Goal: Task Accomplishment & Management: Use online tool/utility

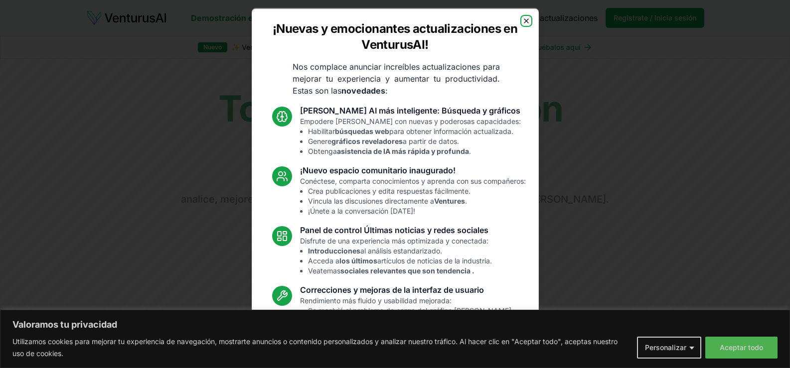
click at [522, 20] on icon "button" at bounding box center [526, 20] width 8 height 8
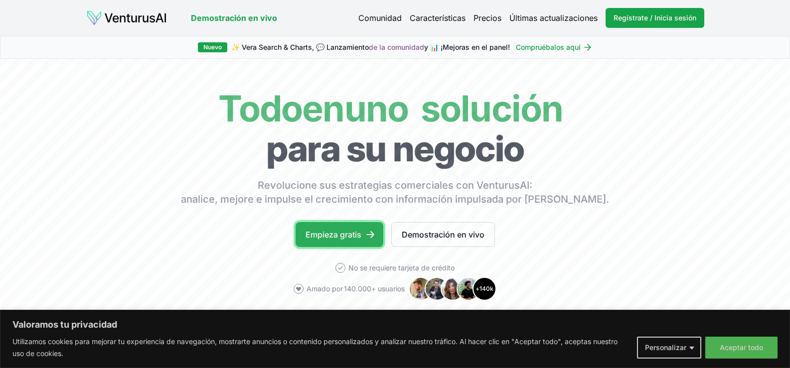
click at [338, 230] on font "Empieza gratis" at bounding box center [333, 235] width 56 height 10
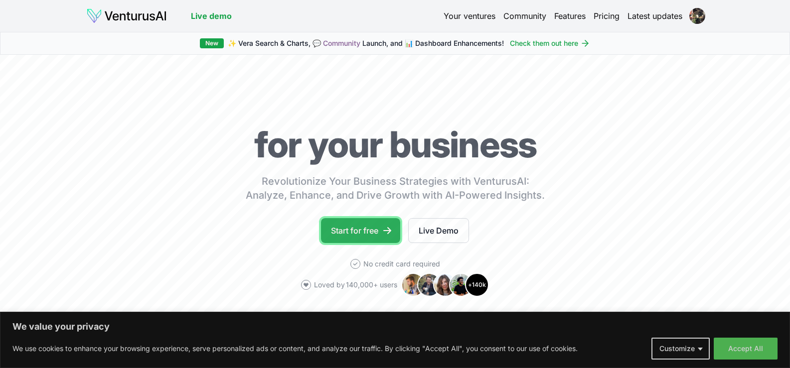
click at [363, 227] on link "Start for free" at bounding box center [360, 230] width 79 height 25
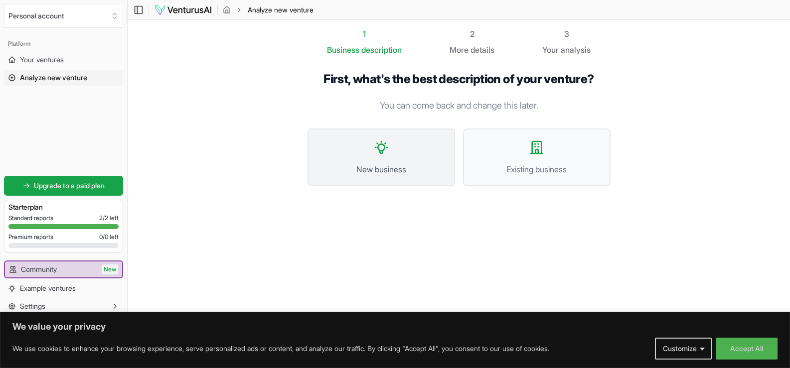
click at [389, 151] on button "New business" at bounding box center [380, 158] width 147 height 58
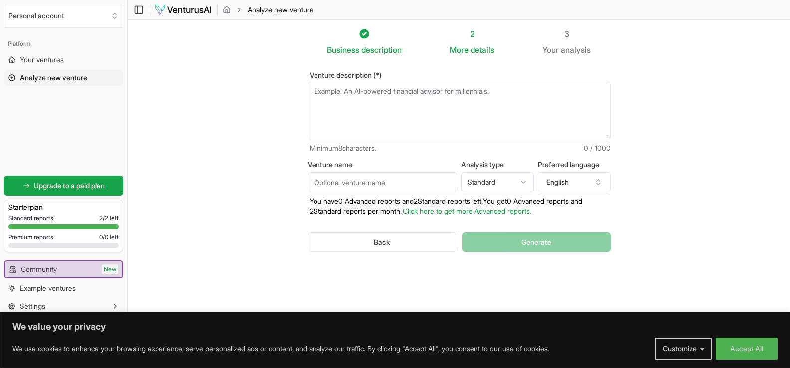
drag, startPoint x: 532, startPoint y: 96, endPoint x: 351, endPoint y: 115, distance: 181.9
drag, startPoint x: 351, startPoint y: 115, endPoint x: 519, endPoint y: 95, distance: 169.2
click at [522, 103] on textarea "Venture description (*)" at bounding box center [458, 111] width 303 height 59
drag, startPoint x: 513, startPoint y: 92, endPoint x: 332, endPoint y: 92, distance: 181.4
click at [332, 92] on textarea "Venture description (*)" at bounding box center [458, 111] width 303 height 59
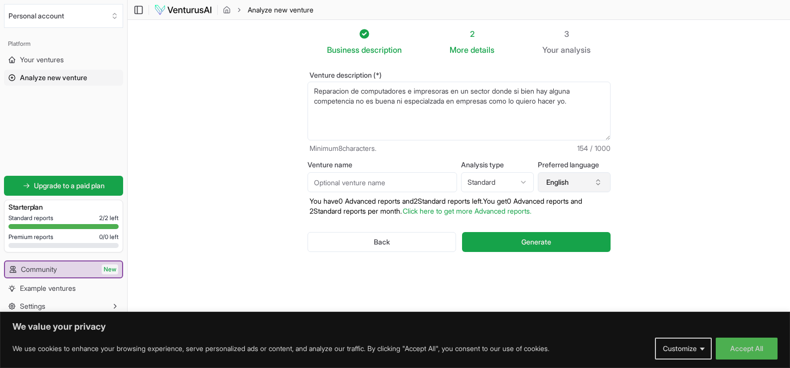
type textarea "Reparacion de computadores e impresoras en un sector donde si bien hay alguna c…"
click at [597, 181] on icon "button" at bounding box center [597, 180] width 3 height 1
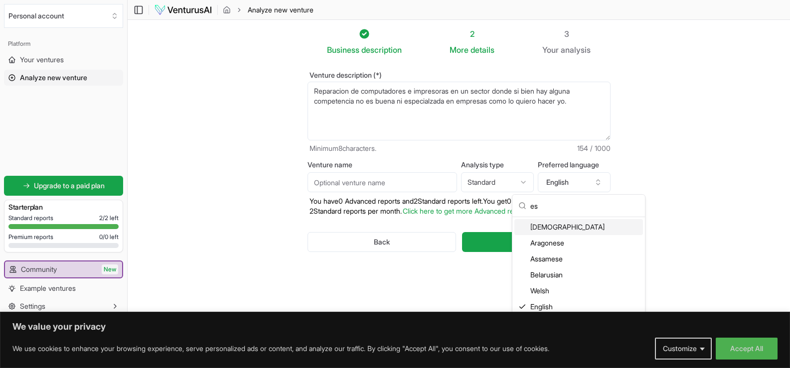
type input "e"
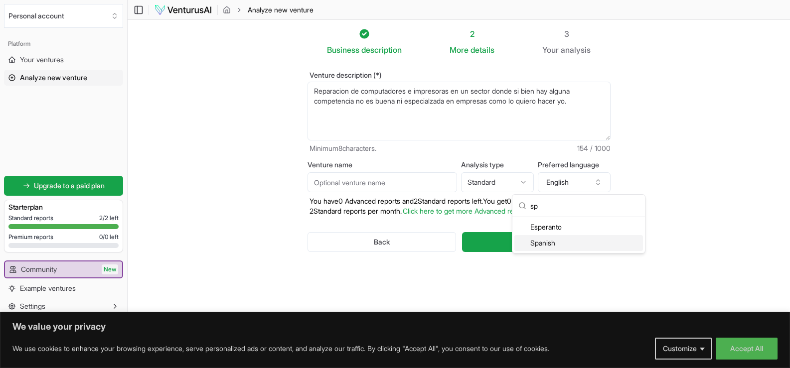
type input "sp"
click at [543, 244] on div "Spanish" at bounding box center [578, 243] width 129 height 16
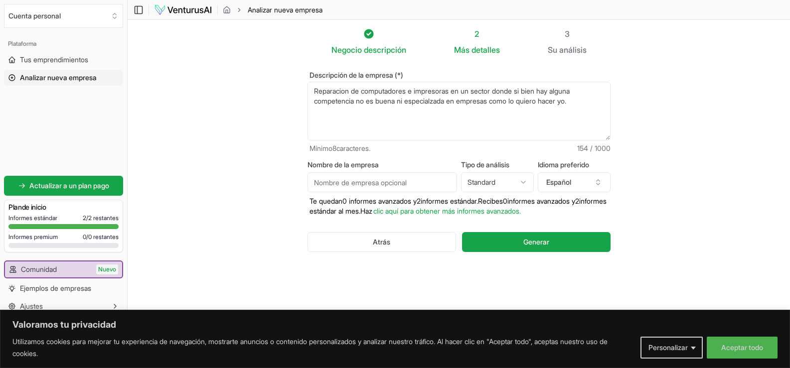
click at [589, 105] on textarea "Reparacion de computadores e impresoras en un sector donde si bien hay alguna c…" at bounding box center [458, 111] width 303 height 59
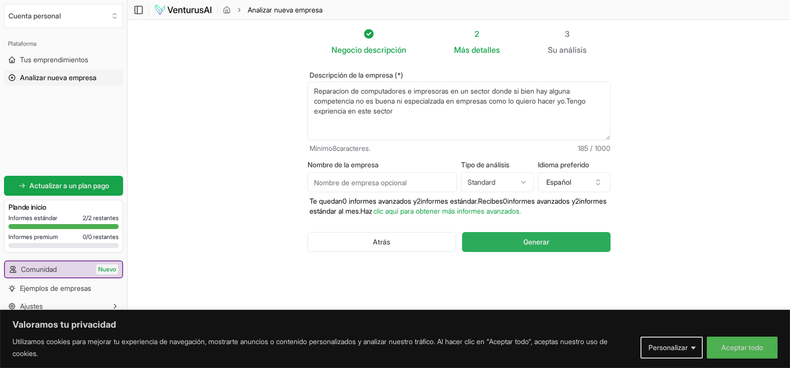
type textarea "Reparacion de computadores e impresoras en un sector donde si bien hay alguna c…"
click at [528, 238] on font "Generar" at bounding box center [536, 242] width 26 height 8
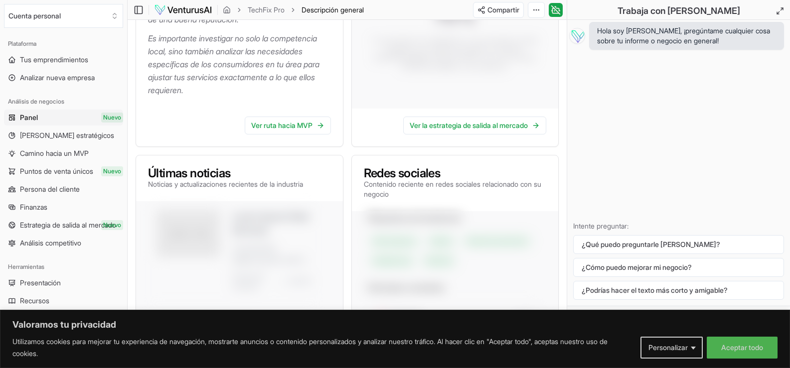
scroll to position [349, 0]
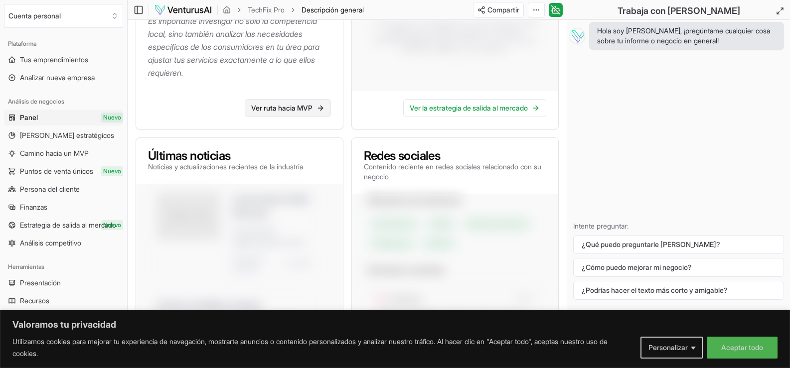
click at [296, 112] on font "Ver ruta hacia MVP" at bounding box center [281, 108] width 61 height 8
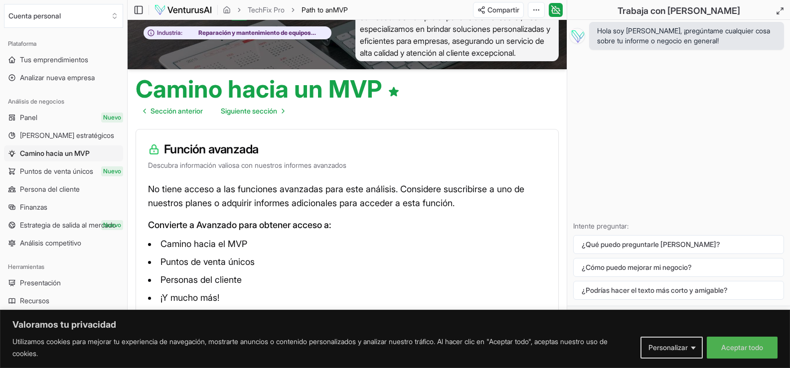
scroll to position [84, 0]
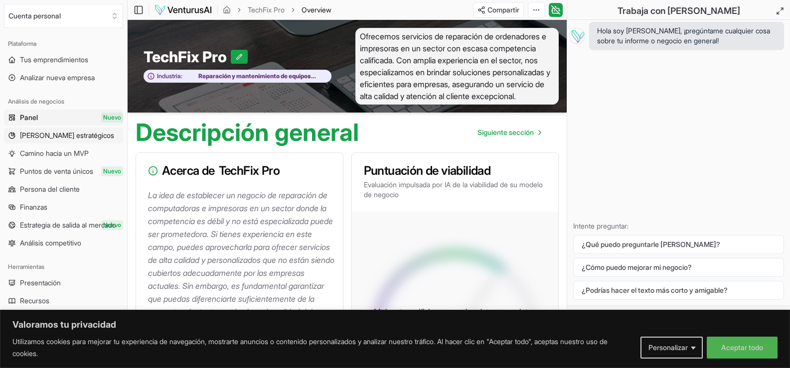
click at [50, 136] on font "[PERSON_NAME] estratégicos" at bounding box center [67, 135] width 94 height 8
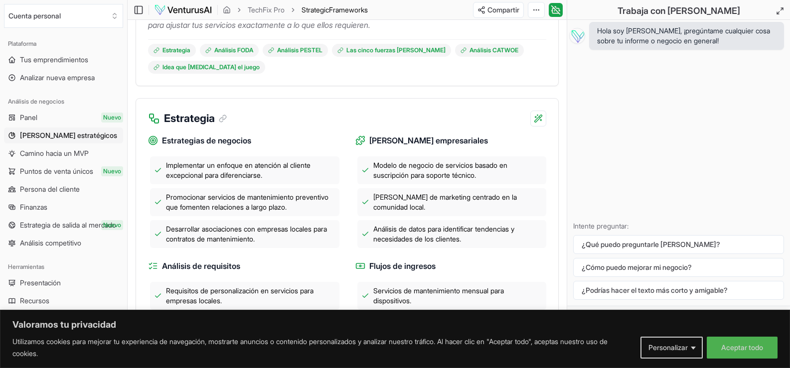
scroll to position [299, 0]
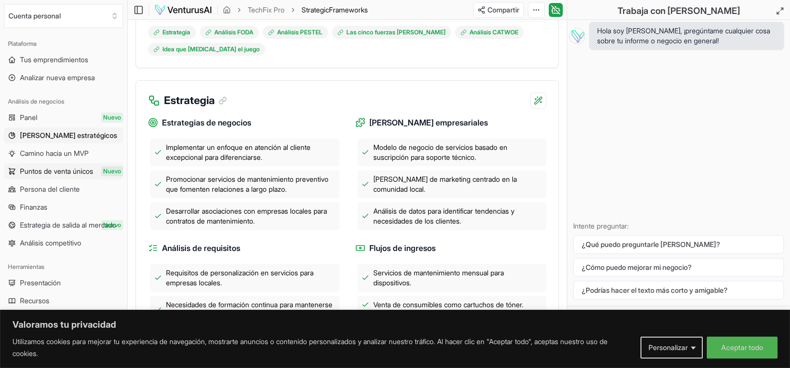
click at [69, 171] on font "Puntos de venta únicos" at bounding box center [56, 171] width 73 height 8
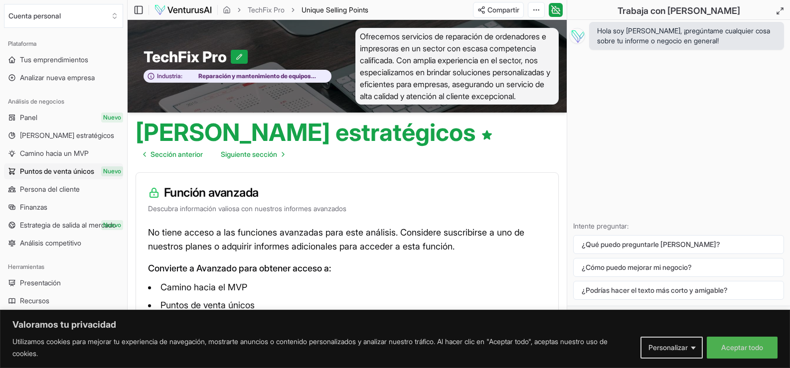
click at [188, 9] on img at bounding box center [183, 10] width 58 height 12
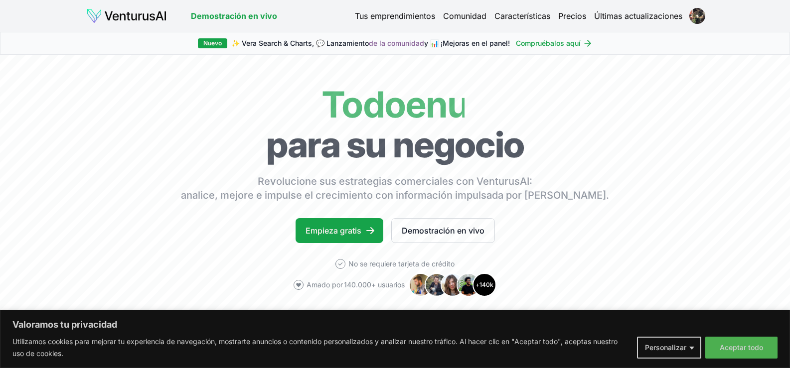
click at [566, 15] on font "Precios" at bounding box center [572, 16] width 28 height 10
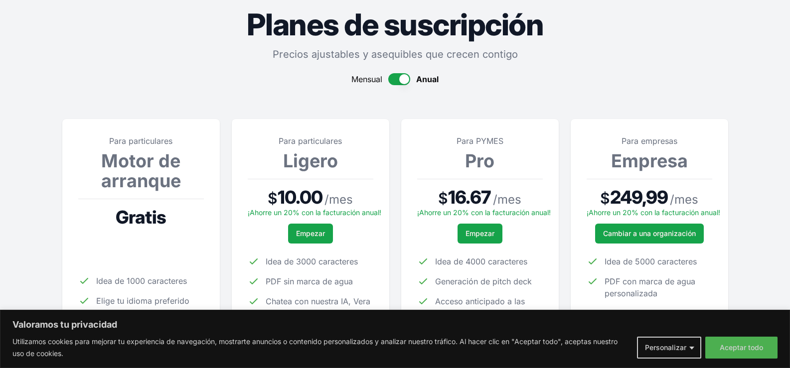
scroll to position [149, 0]
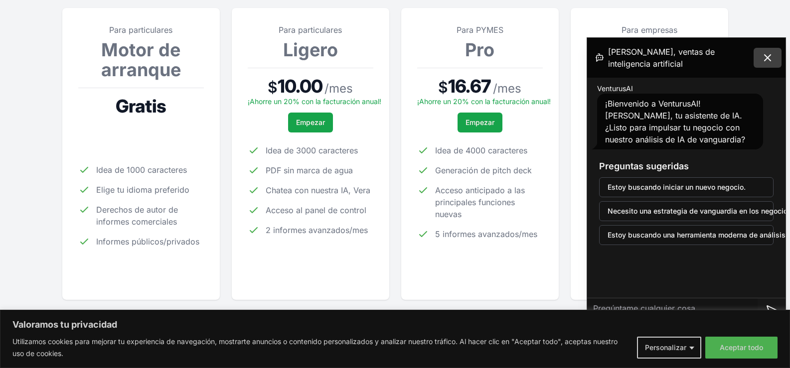
click at [766, 57] on icon at bounding box center [767, 58] width 12 height 12
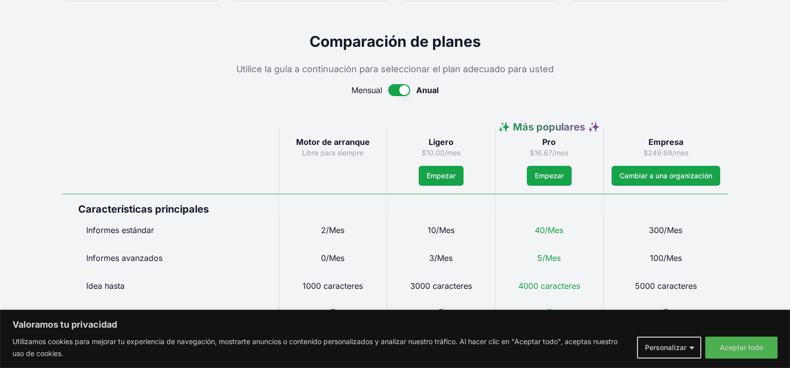
scroll to position [448, 0]
click at [397, 92] on button "button" at bounding box center [399, 91] width 22 height 12
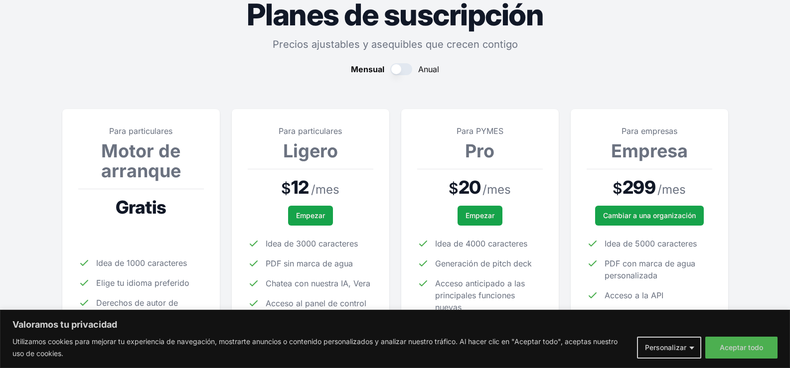
scroll to position [0, 0]
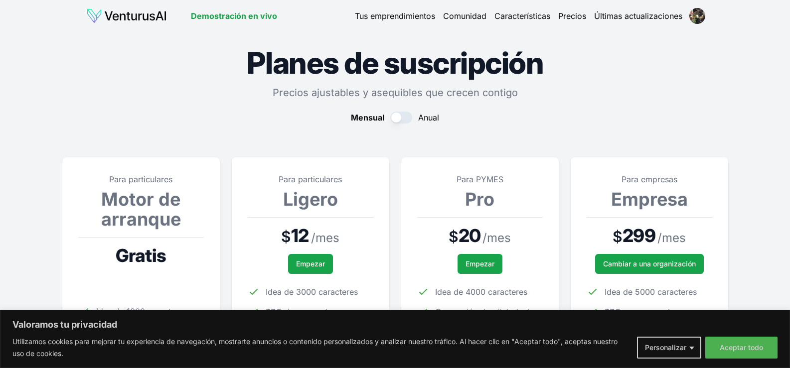
click at [672, 69] on h1 "Planes de suscripción" at bounding box center [395, 63] width 666 height 30
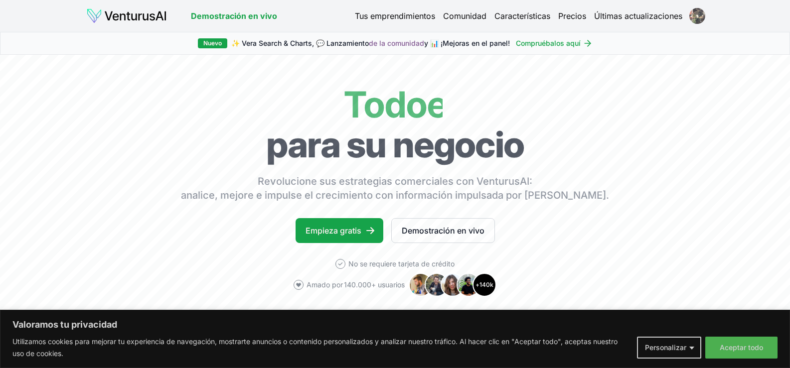
click at [693, 16] on html "Valoramos tu privacidad Utilizamos cookies para mejorar tu experiencia de naveg…" at bounding box center [395, 184] width 790 height 368
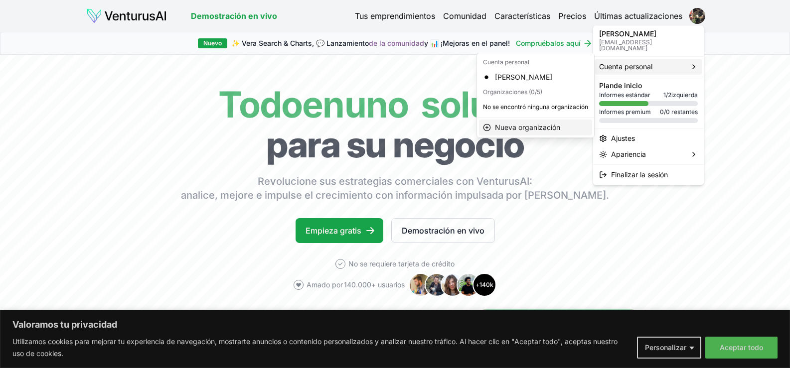
click at [514, 128] on font "Nueva organización" at bounding box center [527, 127] width 65 height 8
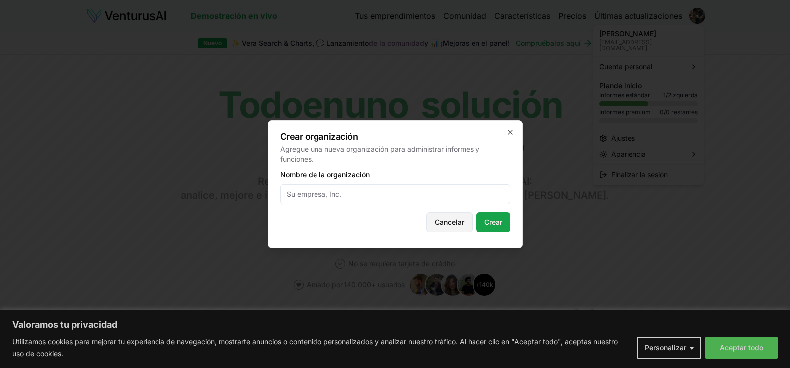
click at [438, 221] on font "Cancelar" at bounding box center [448, 222] width 29 height 8
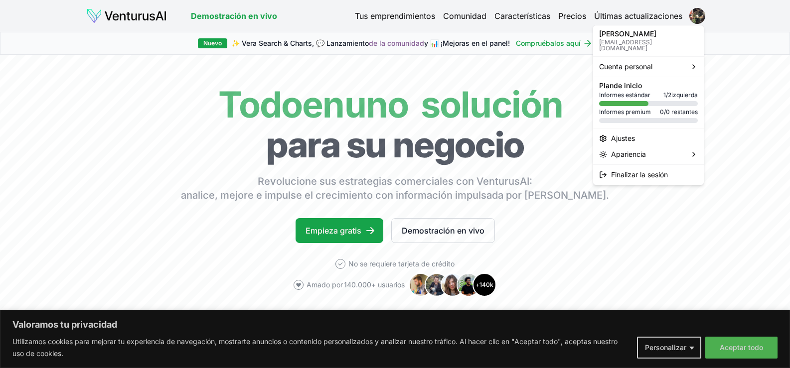
click at [626, 91] on font "Informes estándar" at bounding box center [624, 94] width 51 height 7
click at [740, 145] on html "Valoramos tu privacidad Utilizamos cookies para mejorar tu experiencia de naveg…" at bounding box center [395, 184] width 790 height 368
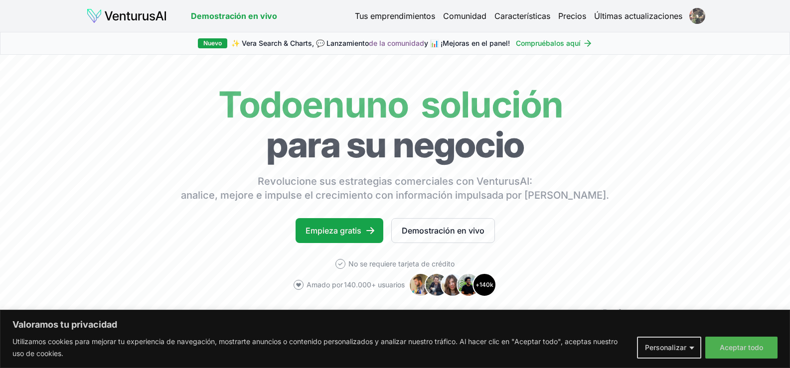
click at [694, 16] on html "Valoramos tu privacidad Utilizamos cookies para mejorar tu experiencia de naveg…" at bounding box center [395, 184] width 790 height 368
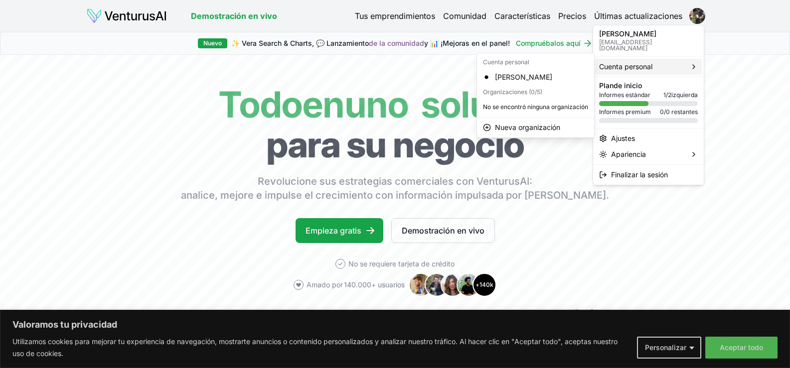
click at [633, 62] on font "Cuenta personal" at bounding box center [625, 66] width 53 height 8
click at [513, 77] on font "[PERSON_NAME]" at bounding box center [523, 77] width 57 height 8
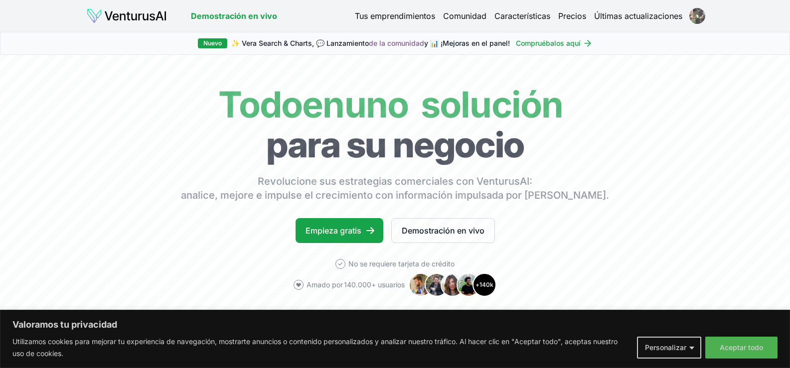
click at [694, 19] on html "Valoramos tu privacidad Utilizamos cookies para mejorar tu experiencia de naveg…" at bounding box center [395, 184] width 790 height 368
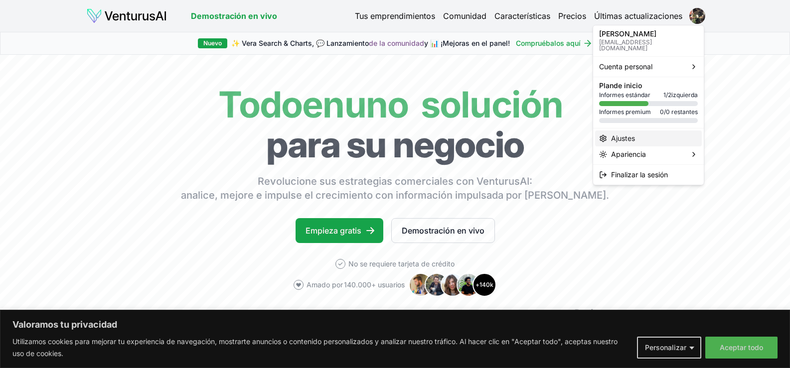
click at [629, 134] on font "Ajustes" at bounding box center [623, 138] width 24 height 8
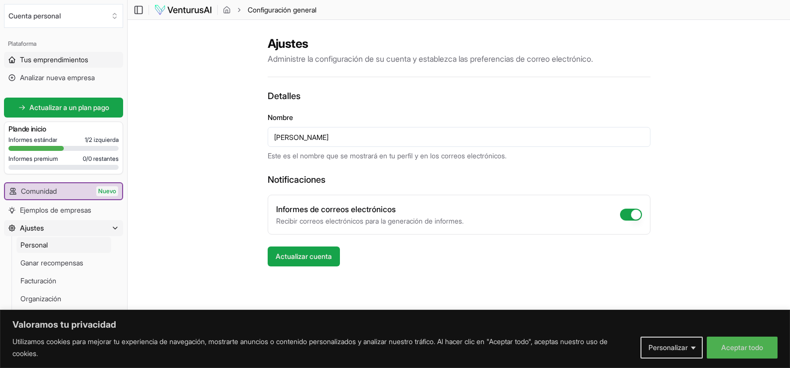
click at [37, 57] on font "Tus emprendimientos" at bounding box center [54, 59] width 68 height 8
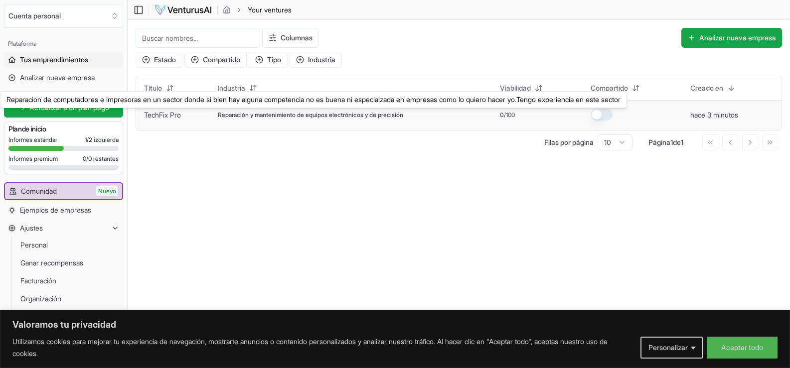
click at [169, 115] on font "TechFix Pro" at bounding box center [162, 115] width 37 height 8
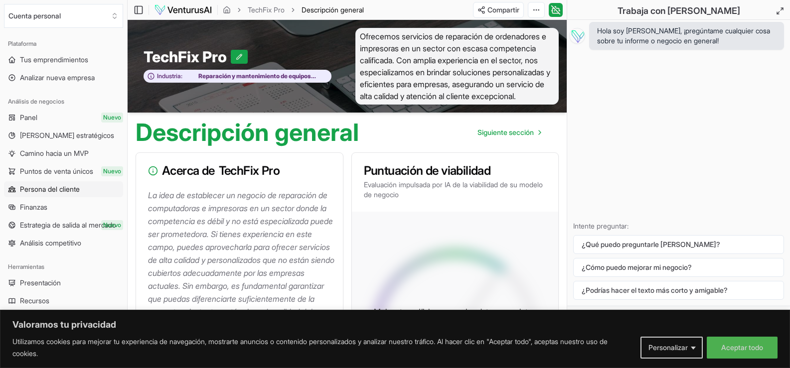
click at [65, 189] on font "Persona del cliente" at bounding box center [50, 189] width 60 height 8
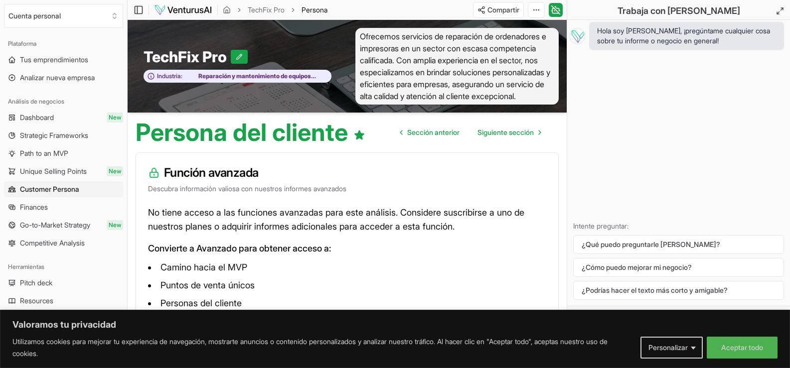
click at [28, 118] on span "Dashboard" at bounding box center [37, 118] width 34 height 10
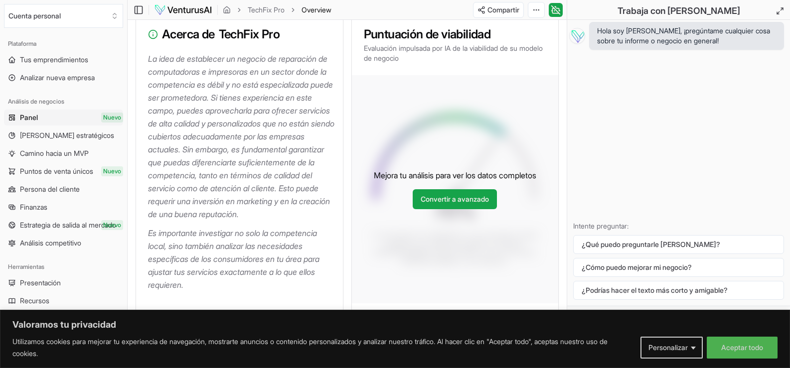
scroll to position [199, 0]
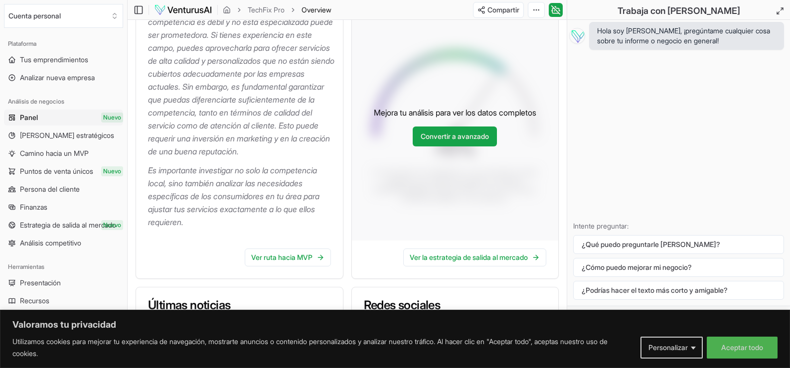
drag, startPoint x: 241, startPoint y: 182, endPoint x: 358, endPoint y: 128, distance: 129.3
click at [241, 181] on font "Es importante investigar no solo la competencia local, sino también analizar la…" at bounding box center [234, 196] width 173 height 62
